Goal: Task Accomplishment & Management: Complete application form

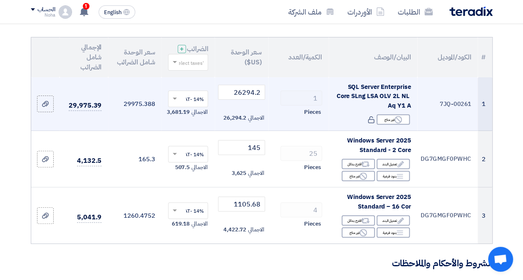
click at [470, 111] on td "7JQ-00261" at bounding box center [447, 104] width 60 height 54
drag, startPoint x: 438, startPoint y: 109, endPoint x: 471, endPoint y: 114, distance: 33.6
click at [471, 114] on td "7JQ-00261" at bounding box center [447, 104] width 60 height 54
copy td "7JQ-00261"
drag, startPoint x: 409, startPoint y: 112, endPoint x: 337, endPoint y: 92, distance: 75.2
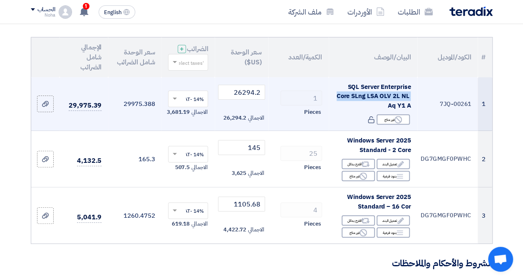
click at [337, 92] on div "SQL Server Enterprise Core SLng LSA OLV 2L NL Aq Y1 A" at bounding box center [372, 96] width 75 height 28
click at [363, 101] on span "SQL Server Enterprise Core SLng LSA OLV 2L NL Aq Y1 A" at bounding box center [374, 96] width 74 height 28
drag, startPoint x: 347, startPoint y: 93, endPoint x: 404, endPoint y: 113, distance: 60.4
click at [404, 110] on span "SQL Server Enterprise Core SLng LSA OLV 2L NL Aq Y1 A" at bounding box center [374, 96] width 74 height 28
drag, startPoint x: 404, startPoint y: 113, endPoint x: 411, endPoint y: 112, distance: 6.8
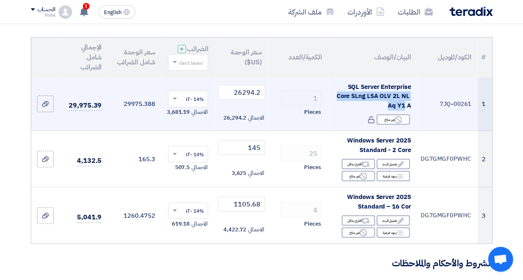
click at [411, 112] on td "SQL Server Enterprise Core SLng LSA OLV 2L NL Aq Y1 A Reject غير متاح" at bounding box center [373, 104] width 89 height 54
click at [409, 110] on span "SQL Server Enterprise Core SLng LSA OLV 2L NL Aq Y1 A" at bounding box center [374, 96] width 74 height 28
click at [408, 110] on span "SQL Server Enterprise Core SLng LSA OLV 2L NL Aq Y1 A" at bounding box center [374, 96] width 74 height 28
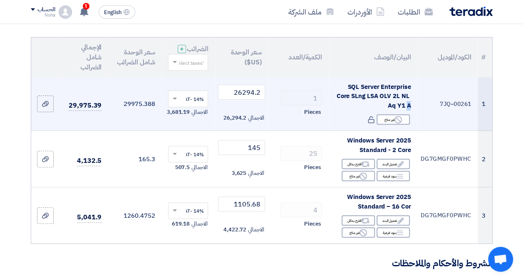
click at [406, 110] on span "SQL Server Enterprise Core SLng LSA OLV 2L NL Aq Y1 A" at bounding box center [374, 96] width 74 height 28
drag, startPoint x: 406, startPoint y: 112, endPoint x: 389, endPoint y: 107, distance: 18.2
click at [405, 110] on span "SQL Server Enterprise Core SLng LSA OLV 2L NL Aq Y1 A" at bounding box center [374, 96] width 74 height 28
click at [386, 106] on span "SQL Server Enterprise Core SLng LSA OLV 2L NL Aq Y1 A" at bounding box center [374, 96] width 74 height 28
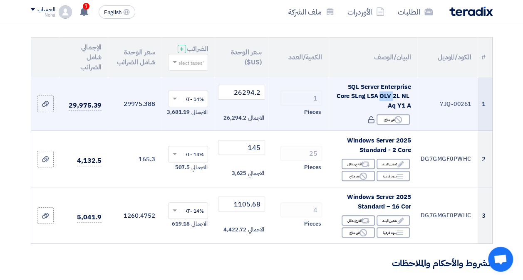
click at [385, 105] on span "SQL Server Enterprise Core SLng LSA OLV 2L NL Aq Y1 A" at bounding box center [374, 96] width 74 height 28
drag, startPoint x: 385, startPoint y: 105, endPoint x: 350, endPoint y: 94, distance: 37.2
click at [350, 94] on span "SQL Server Enterprise Core SLng LSA OLV 2L NL Aq Y1 A" at bounding box center [374, 96] width 74 height 28
drag, startPoint x: 348, startPoint y: 93, endPoint x: 399, endPoint y: 117, distance: 56.0
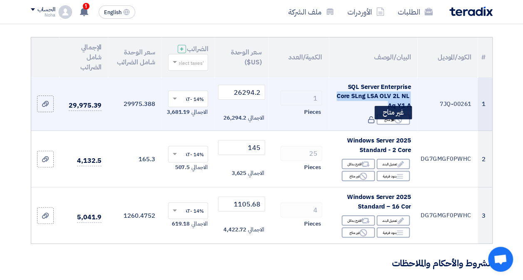
click at [398, 119] on td "SQL Server Enterprise Core SLng LSA OLV 2L NL Aq Y1 A Reject غير متاح غير متاح" at bounding box center [373, 104] width 89 height 54
drag, startPoint x: 399, startPoint y: 117, endPoint x: 382, endPoint y: 107, distance: 19.0
click at [382, 107] on div "SQL Server Enterprise Core SLng LSA OLV 2L NL Aq Y1 A" at bounding box center [372, 96] width 75 height 28
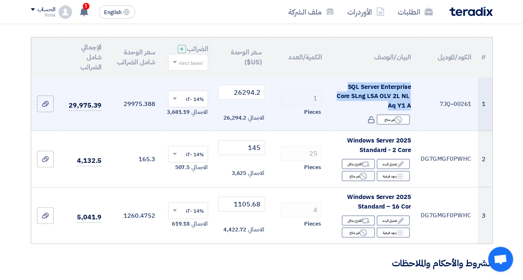
click at [382, 107] on div "SQL Server Enterprise Core SLng LSA OLV 2L NL Aq Y1 A" at bounding box center [372, 96] width 75 height 28
copy td "SQL Server Enterprise Core SLng LSA OLV 2L NL Aq Y1 A"
